Goal: Check status: Check status

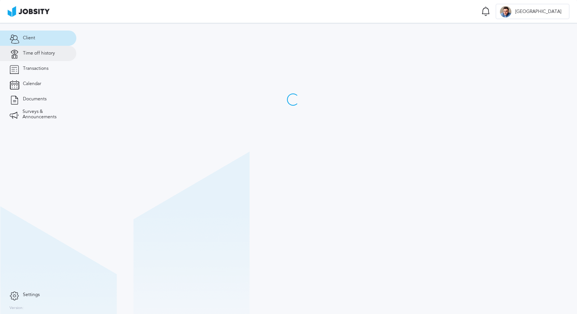
click at [39, 49] on link "Time off history" at bounding box center [38, 53] width 76 height 15
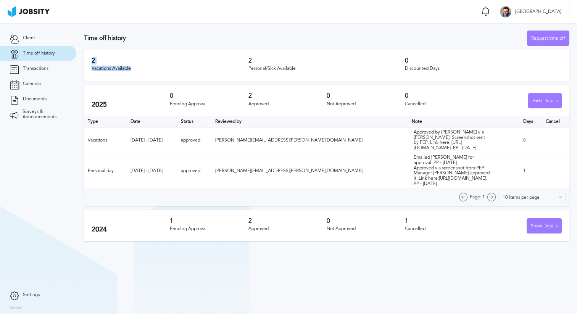
drag, startPoint x: 135, startPoint y: 68, endPoint x: 88, endPoint y: 55, distance: 48.2
click at [88, 55] on div "2 Vacations Available 2 Personal/Sick Available 0 Discounted Days" at bounding box center [326, 65] width 485 height 31
drag, startPoint x: 90, startPoint y: 58, endPoint x: 158, endPoint y: 72, distance: 69.7
click at [158, 72] on div "2 Vacations Available 2 Personal/Sick Available 0 Discounted Days" at bounding box center [326, 65] width 485 height 31
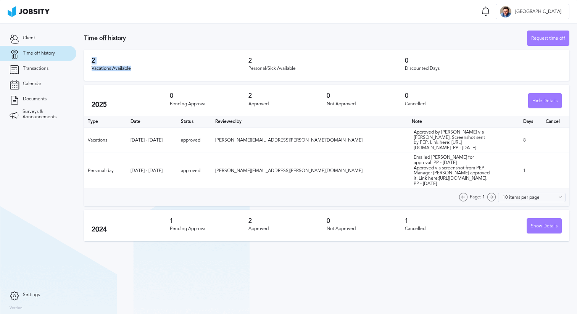
click at [158, 72] on div "2 Vacations Available" at bounding box center [170, 65] width 157 height 16
click at [182, 91] on div "2025 0 Pending Approval 2 Approved 0 Not Approved 0 Cancelled Hide Details" at bounding box center [326, 100] width 485 height 31
click at [185, 67] on div "Vacations Available" at bounding box center [170, 68] width 157 height 5
click at [529, 103] on div "Hide Details" at bounding box center [544, 100] width 33 height 15
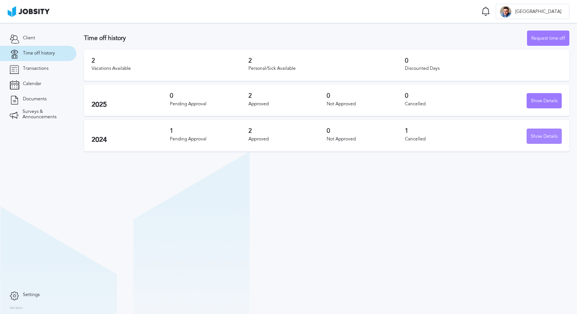
click at [542, 134] on div "Show Details" at bounding box center [544, 136] width 34 height 15
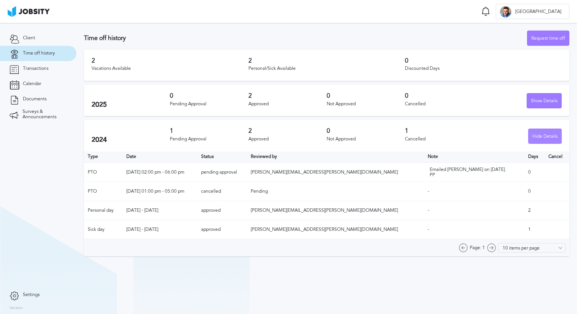
click at [542, 134] on div "Hide Details" at bounding box center [544, 136] width 33 height 15
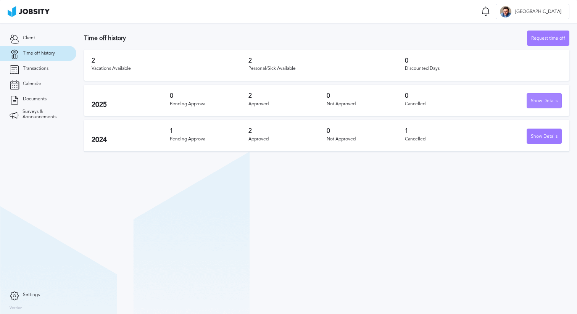
click at [548, 96] on div "Show Details" at bounding box center [544, 100] width 34 height 15
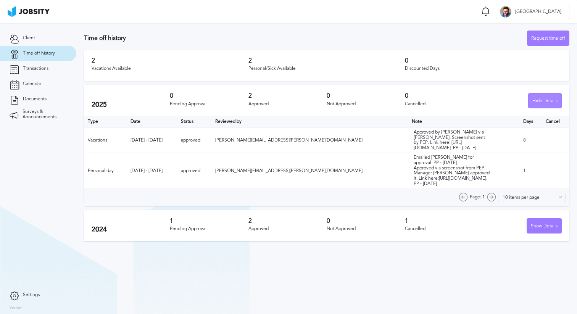
click at [548, 96] on div "Hide Details" at bounding box center [544, 100] width 33 height 15
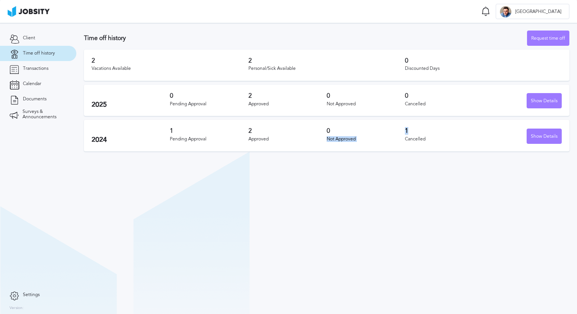
drag, startPoint x: 398, startPoint y: 131, endPoint x: 434, endPoint y: 135, distance: 36.8
click at [434, 135] on div "2024 1 Pending Approval 2 Approved 0 Not Approved 1 Cancelled Show Details" at bounding box center [326, 135] width 485 height 31
click at [434, 135] on div "1 Cancelled" at bounding box center [444, 135] width 78 height 16
drag, startPoint x: 207, startPoint y: 138, endPoint x: 160, endPoint y: 133, distance: 47.9
click at [160, 133] on div "2024 1 Pending Approval 2 Approved 0 Not Approved 1 Cancelled Show Details" at bounding box center [326, 135] width 485 height 31
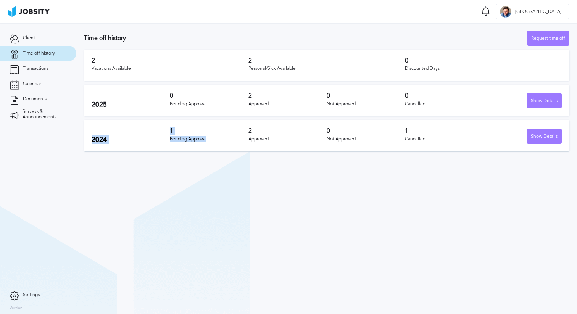
click at [160, 133] on div "2024 1 Pending Approval 2 Approved 0 Not Approved 1 Cancelled Show Details" at bounding box center [326, 135] width 485 height 31
click at [551, 134] on div "Show Details" at bounding box center [544, 136] width 34 height 15
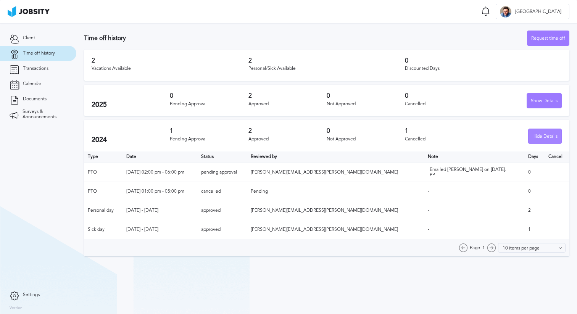
click at [551, 134] on div "Hide Details" at bounding box center [544, 136] width 33 height 15
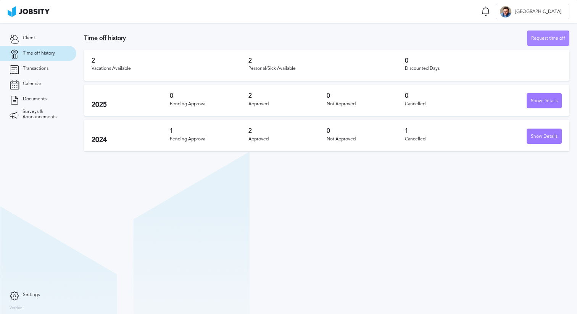
click at [529, 42] on div "Request time off" at bounding box center [548, 38] width 42 height 15
